Goal: Task Accomplishment & Management: Complete application form

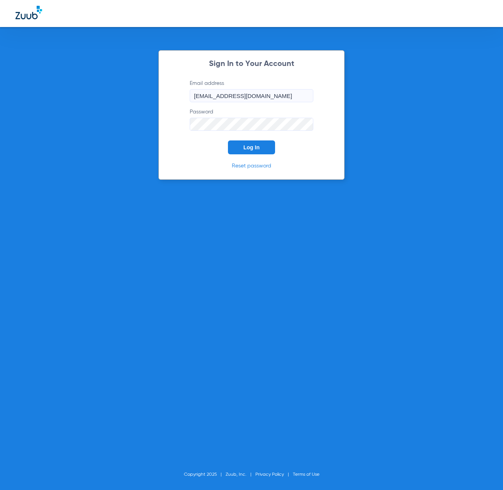
click at [237, 145] on button "Log In" at bounding box center [251, 147] width 47 height 14
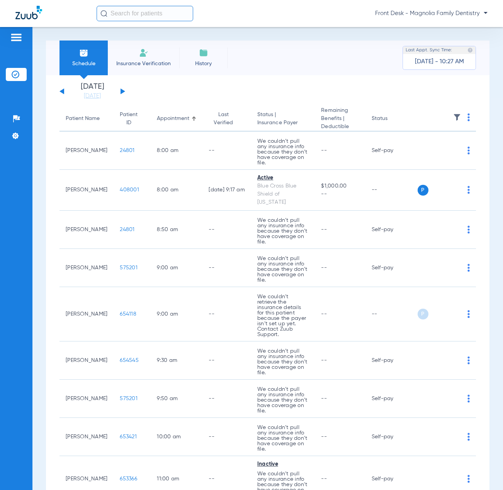
click at [148, 65] on span "Insurance Verification" at bounding box center [143, 64] width 60 height 8
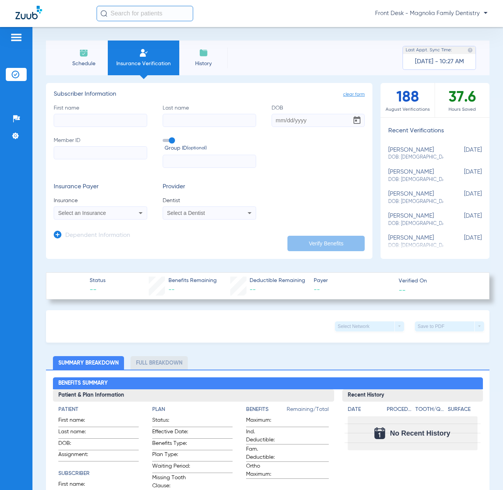
click at [86, 151] on input "Member ID" at bounding box center [100, 152] width 93 height 13
type input "963593697"
click at [175, 159] on input "text" at bounding box center [208, 161] width 93 height 13
type input "09013"
click at [67, 120] on input "First name" at bounding box center [100, 120] width 93 height 13
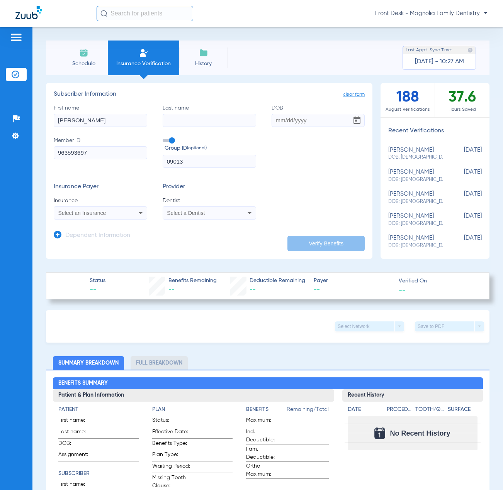
type input "[PERSON_NAME]"
click at [182, 215] on span "Select a Dentist" at bounding box center [186, 213] width 38 height 6
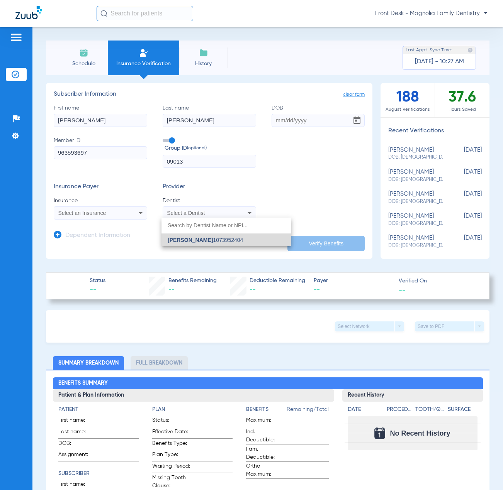
drag, startPoint x: 179, startPoint y: 240, endPoint x: 124, endPoint y: 226, distance: 57.8
click at [178, 240] on span "[PERSON_NAME]" at bounding box center [190, 240] width 45 height 6
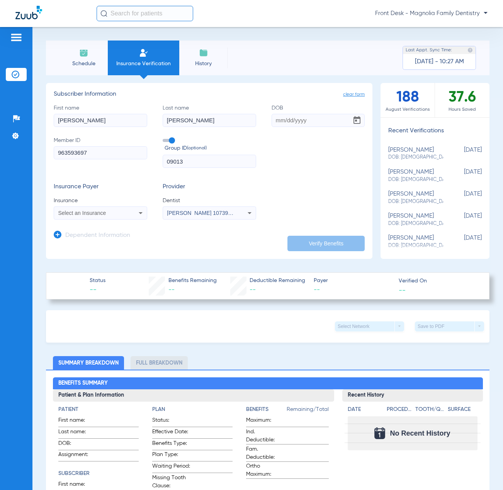
click at [125, 216] on div "Select an Insurance" at bounding box center [100, 212] width 93 height 9
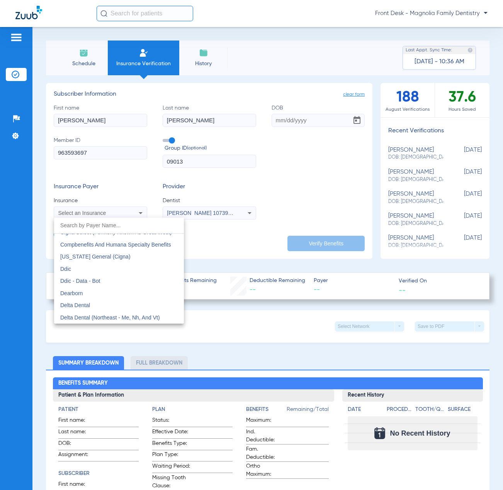
scroll to position [1197, 0]
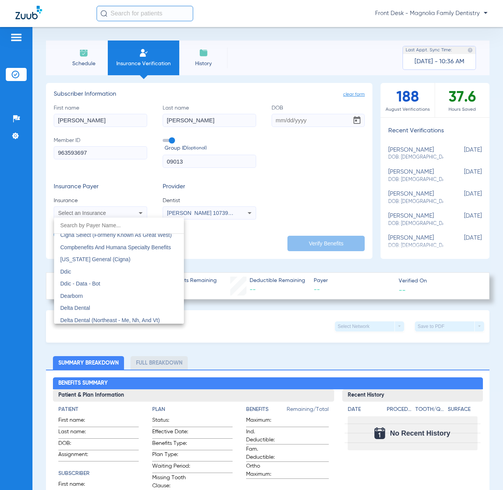
drag, startPoint x: 93, startPoint y: 304, endPoint x: 103, endPoint y: 300, distance: 11.6
click at [93, 305] on mat-option "Delta Dental" at bounding box center [119, 308] width 130 height 12
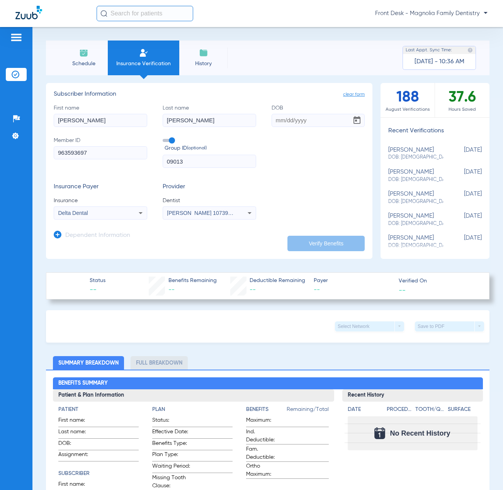
click at [273, 120] on input "DOB" at bounding box center [317, 120] width 93 height 13
type input "[DATE]"
click at [337, 237] on button "Verify Benefits" at bounding box center [325, 243] width 77 height 15
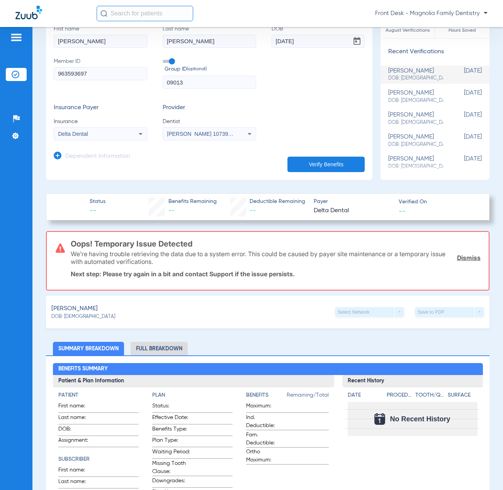
scroll to position [193, 0]
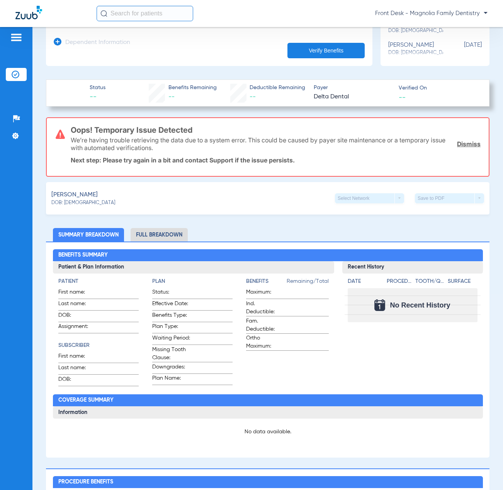
drag, startPoint x: 305, startPoint y: 54, endPoint x: 268, endPoint y: 134, distance: 87.7
click at [305, 55] on button "Verify Benefits" at bounding box center [325, 50] width 77 height 15
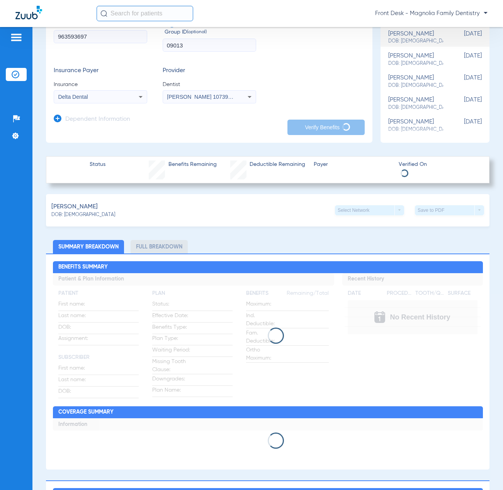
scroll to position [77, 0]
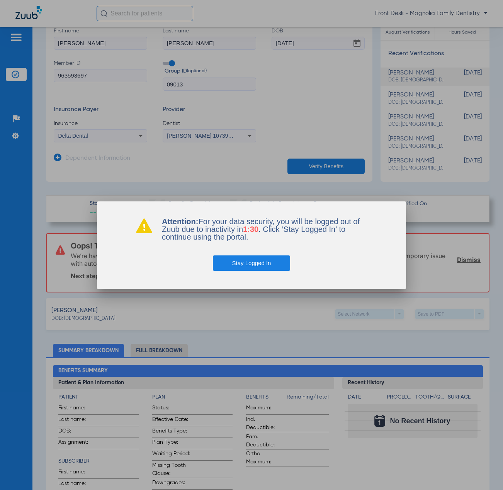
click at [240, 266] on button "Stay Logged In" at bounding box center [252, 263] width 78 height 15
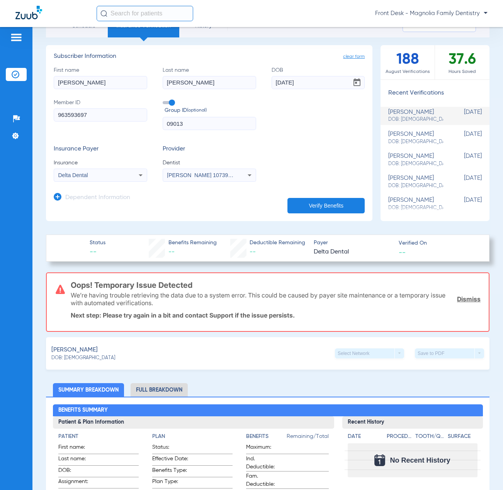
scroll to position [0, 0]
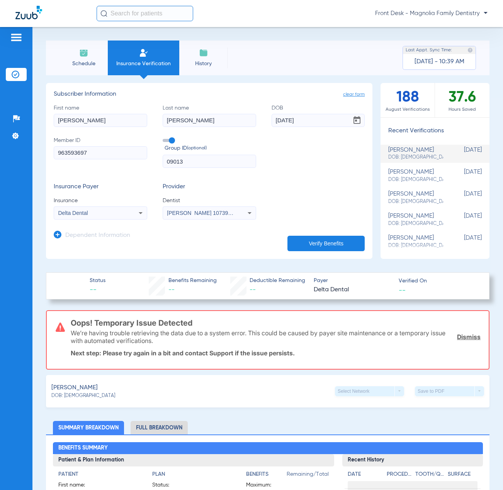
click at [92, 60] on span "Schedule" at bounding box center [83, 64] width 37 height 8
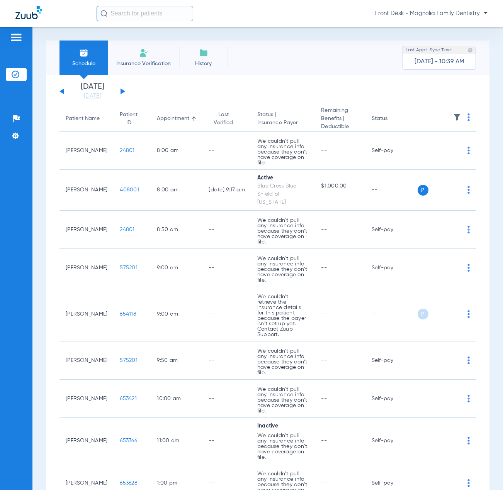
click at [122, 90] on div "[DATE] [DATE] [DATE] [DATE] [DATE] [DATE] [DATE] [DATE] [DATE] [DATE] [DATE] [D…" at bounding box center [92, 91] width 66 height 17
click at [122, 92] on button at bounding box center [122, 91] width 5 height 6
